Goal: Find specific page/section: Find specific page/section

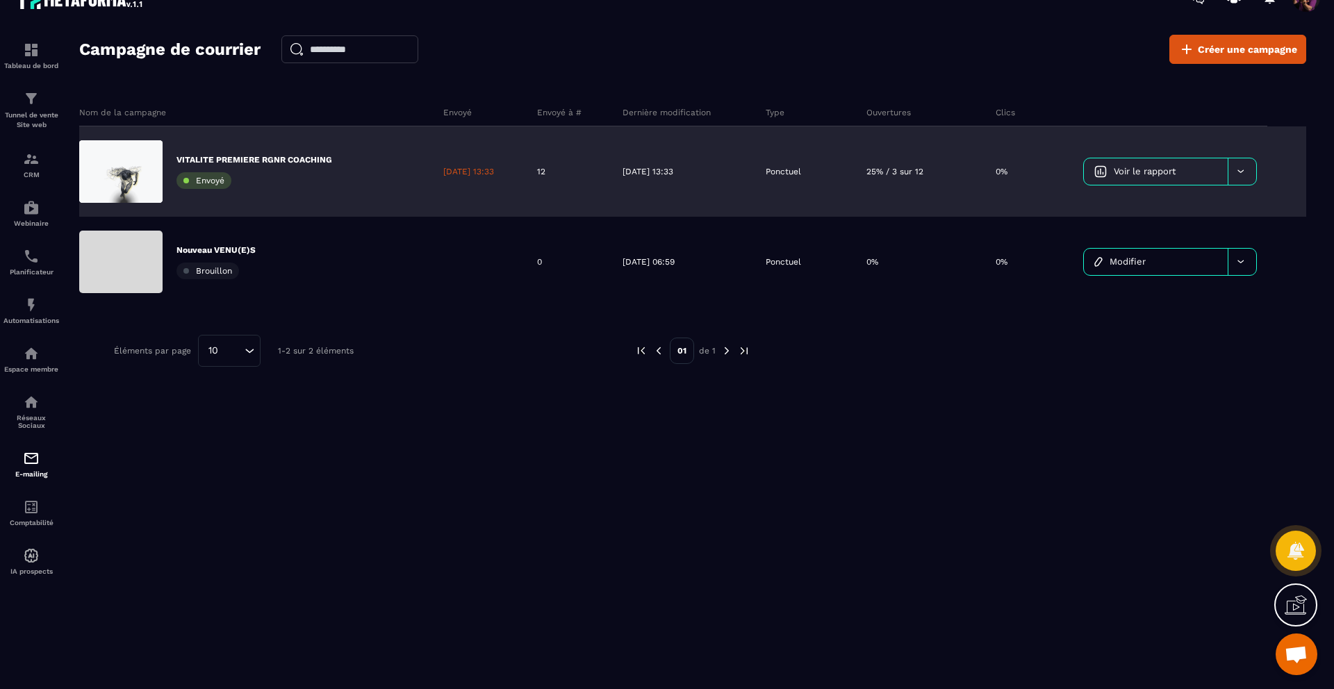
click at [1133, 174] on span "Voir le rapport" at bounding box center [1145, 171] width 62 height 10
click at [1163, 168] on span "Voir le rapport" at bounding box center [1145, 171] width 62 height 10
click at [1243, 166] on icon at bounding box center [1241, 171] width 10 height 10
click at [1008, 173] on p "0%" at bounding box center [1002, 171] width 12 height 11
click at [1154, 168] on span "Voir le rapport" at bounding box center [1145, 171] width 62 height 10
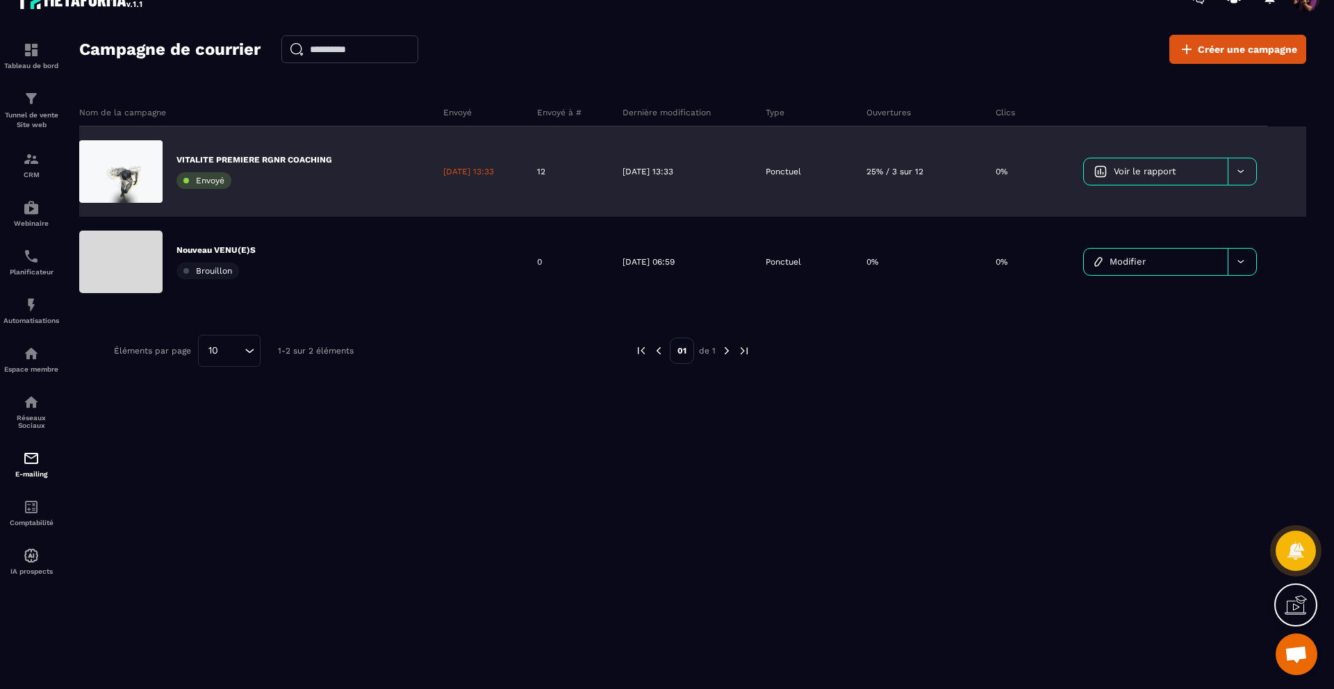
click at [847, 158] on div "Ponctuel" at bounding box center [806, 171] width 101 height 90
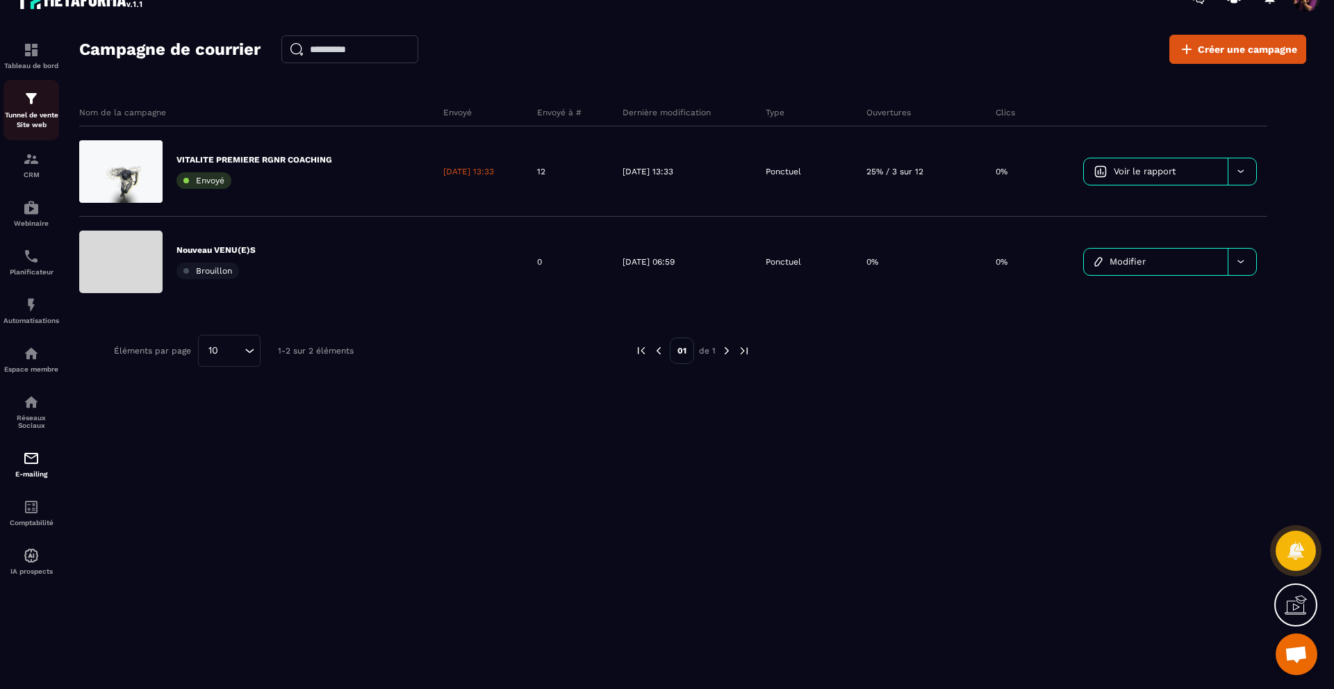
click at [25, 109] on div "Tunnel de vente Site web" at bounding box center [31, 110] width 56 height 40
